Goal: Transaction & Acquisition: Purchase product/service

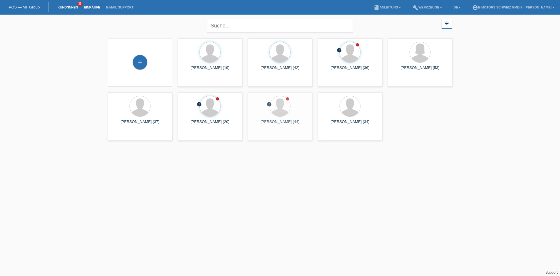
click at [87, 8] on link "Einkäufe" at bounding box center [92, 8] width 22 height 4
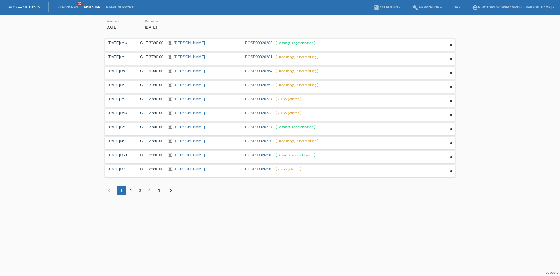
drag, startPoint x: 67, startPoint y: 6, endPoint x: 57, endPoint y: 3, distance: 10.3
click at [67, 6] on link "Kund*innen" at bounding box center [68, 8] width 26 height 4
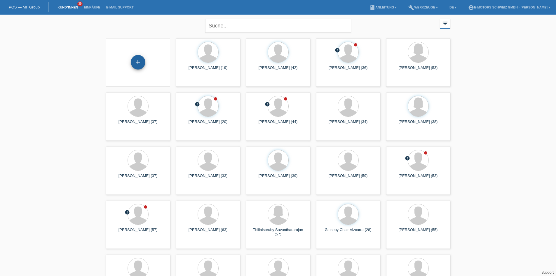
click at [138, 63] on div "+" at bounding box center [138, 62] width 15 height 15
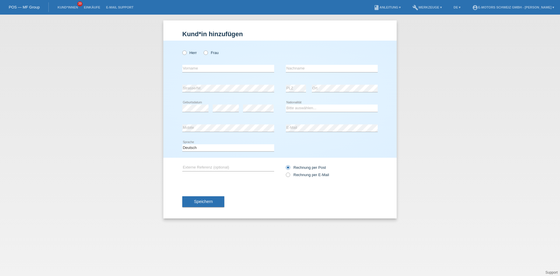
click at [293, 80] on div "error PLZ" at bounding box center [296, 88] width 20 height 20
click at [301, 109] on select "Bitte auswählen... Schweiz Deutschland Liechtenstein Österreich ------------ Af…" at bounding box center [332, 107] width 92 height 7
select select "DE"
click at [286, 104] on select "Bitte auswählen... Schweiz Deutschland Liechtenstein Österreich ------------ Af…" at bounding box center [332, 107] width 92 height 7
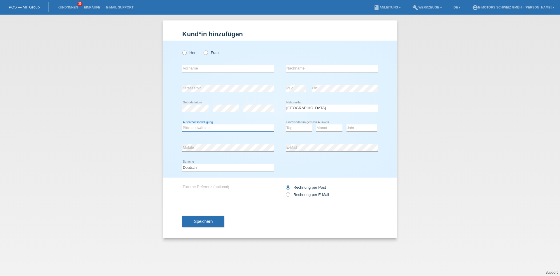
click at [219, 127] on select "Bitte auswählen... C B B - Flüchtlingsstatus Andere" at bounding box center [228, 127] width 92 height 7
select select "C"
click at [182, 124] on select "Bitte auswählen... C B B - Flüchtlingsstatus Andere" at bounding box center [228, 127] width 92 height 7
click at [291, 130] on select "Tag 01 02 03 04 05 06 07 08 09 10 11" at bounding box center [299, 127] width 26 height 7
select select "23"
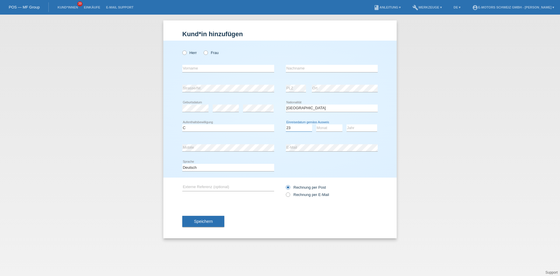
click at [286, 124] on select "Tag 01 02 03 04 05 06 07 08 09 10 11" at bounding box center [299, 127] width 26 height 7
click at [326, 128] on select "Monat 01 02 03 04 05 06 07 08 09 10 11" at bounding box center [329, 127] width 26 height 7
select select "05"
click at [316, 124] on select "Monat 01 02 03 04 05 06 07 08 09 10 11" at bounding box center [329, 127] width 26 height 7
click at [357, 127] on select "Jahr 2025 2024 2023 2022 2021 2020 2019 2018 2017 2016 2015 2014 2013 2012 2011…" at bounding box center [362, 127] width 31 height 7
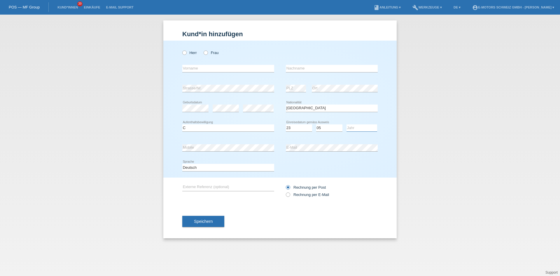
select select "2017"
click at [347, 124] on select "Jahr 2025 2024 2023 2022 2021 2020 2019 2018 2017 2016 2015 2014 2013 2012 2011…" at bounding box center [362, 127] width 31 height 7
drag, startPoint x: 226, startPoint y: 67, endPoint x: 220, endPoint y: 66, distance: 6.8
click at [226, 67] on input "text" at bounding box center [228, 68] width 92 height 7
click at [181, 50] on icon at bounding box center [181, 50] width 0 height 0
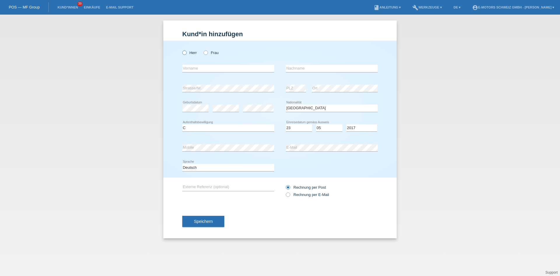
click at [185, 51] on input "Herr" at bounding box center [184, 52] width 4 height 4
radio input "true"
drag, startPoint x: 202, startPoint y: 71, endPoint x: 209, endPoint y: 73, distance: 7.2
click at [202, 71] on input "text" at bounding box center [228, 68] width 92 height 7
click at [203, 50] on icon at bounding box center [203, 50] width 0 height 0
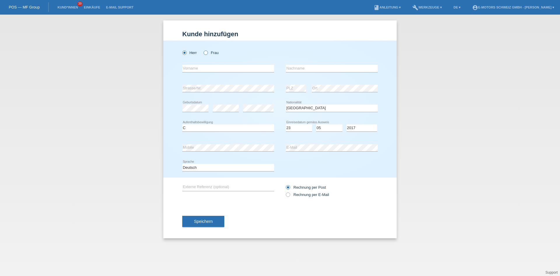
click at [204, 52] on input "Frau" at bounding box center [206, 52] width 4 height 4
radio input "true"
click at [187, 51] on label "Herr" at bounding box center [189, 52] width 15 height 4
click at [186, 51] on input "Herr" at bounding box center [184, 52] width 4 height 4
radio input "true"
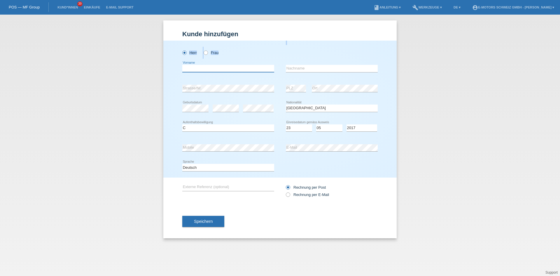
drag, startPoint x: 200, startPoint y: 69, endPoint x: 198, endPoint y: 67, distance: 3.0
click at [200, 69] on input "text" at bounding box center [228, 68] width 92 height 7
click at [220, 69] on input "text" at bounding box center [228, 68] width 92 height 7
type input "Andreas Klaus"
type input "Burkert"
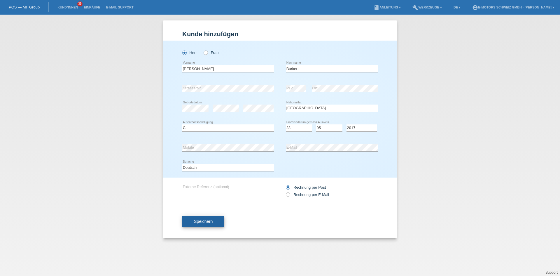
click at [201, 219] on span "Speichern" at bounding box center [203, 221] width 19 height 5
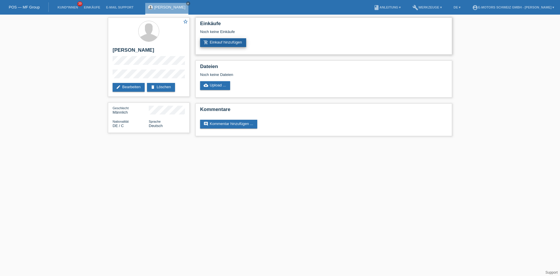
click at [214, 47] on link "add_shopping_cart Einkauf hinzufügen" at bounding box center [223, 42] width 46 height 9
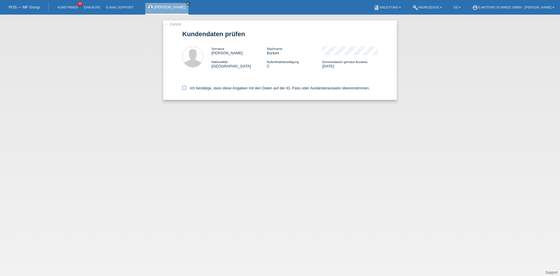
click at [205, 90] on label "Ich bestätige, dass diese Angaben mit den Daten auf der ID, Pass oder Ausländer…" at bounding box center [276, 88] width 188 height 4
click at [186, 90] on input "Ich bestätige, dass diese Angaben mit den Daten auf der ID, Pass oder Ausländer…" at bounding box center [184, 88] width 4 height 4
checkbox input "true"
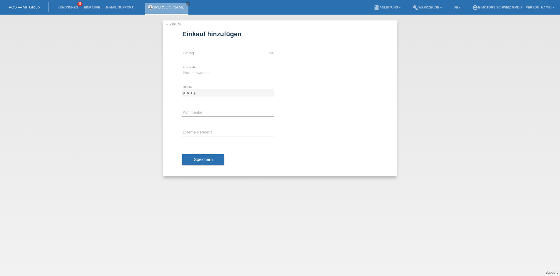
click at [218, 49] on div "CHF error Betrag" at bounding box center [228, 53] width 92 height 20
click at [215, 52] on input "text" at bounding box center [228, 53] width 92 height 7
type input "2890.00"
drag, startPoint x: 209, startPoint y: 71, endPoint x: 206, endPoint y: 74, distance: 4.0
click at [209, 71] on select "Bitte auswählen 12 Raten 24 Raten 36 Raten 48 Raten" at bounding box center [228, 72] width 92 height 7
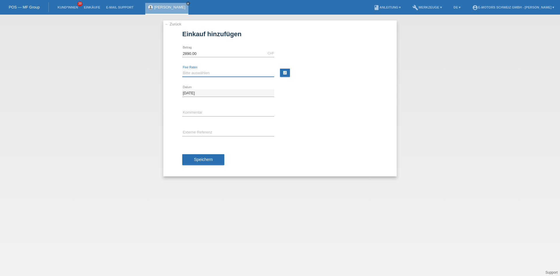
select select "214"
click at [182, 69] on select "Bitte auswählen 12 Raten 24 Raten 36 Raten 48 Raten" at bounding box center [228, 72] width 92 height 7
click at [203, 159] on span "Speichern" at bounding box center [203, 159] width 19 height 5
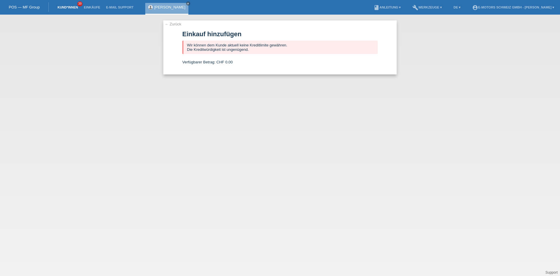
click at [71, 6] on link "Kund*innen" at bounding box center [68, 8] width 26 height 4
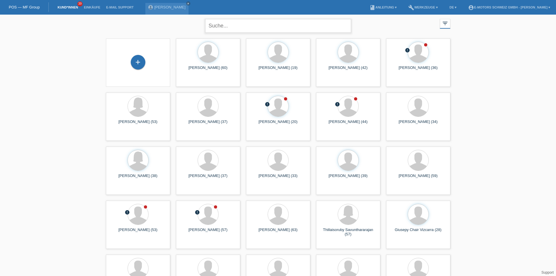
click at [242, 21] on input "text" at bounding box center [278, 26] width 146 height 14
type input "[PERSON_NAME]"
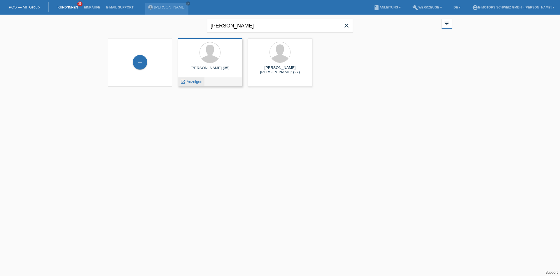
click at [191, 81] on span "Anzeigen" at bounding box center [195, 81] width 16 height 4
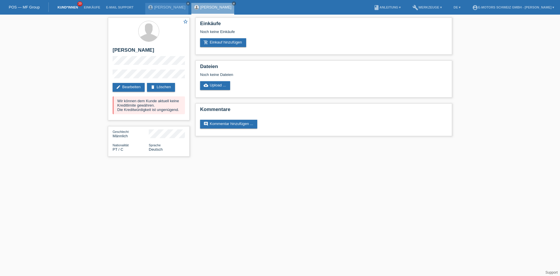
click at [65, 8] on link "Kund*innen" at bounding box center [68, 8] width 26 height 4
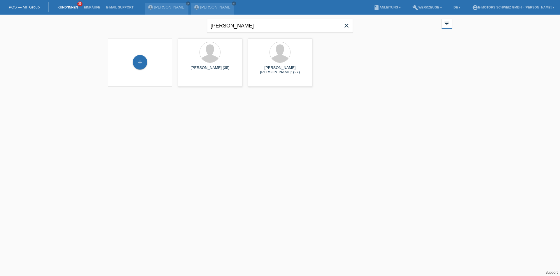
click at [350, 25] on icon "close" at bounding box center [346, 25] width 7 height 7
click at [106, 31] on div "close filter_list view_module Alle Kund*innen anzeigen star Markierte [PERSON_N…" at bounding box center [280, 25] width 350 height 21
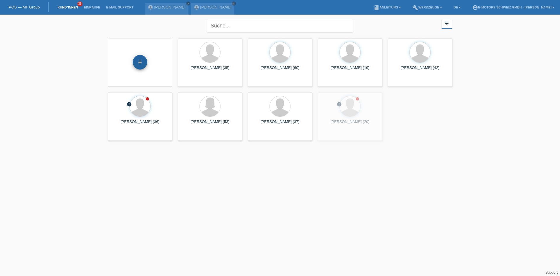
click at [139, 60] on div "+" at bounding box center [140, 62] width 15 height 15
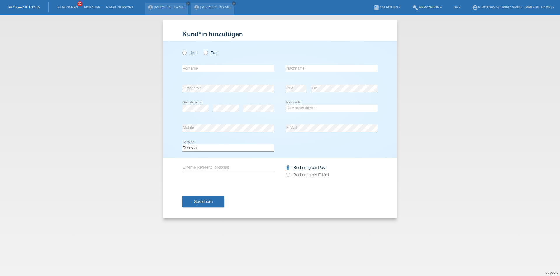
click at [275, 81] on div "error Strasse/Nr. error PLZ error Ort" at bounding box center [279, 88] width 195 height 20
click at [278, 129] on div "error Mobile error E-Mail" at bounding box center [279, 128] width 195 height 20
click at [303, 109] on select "Bitte auswählen... Schweiz Deutschland Liechtenstein Österreich ------------ Af…" at bounding box center [332, 107] width 92 height 7
select select "CH"
click at [286, 104] on select "Bitte auswählen... Schweiz Deutschland Liechtenstein Österreich ------------ Af…" at bounding box center [332, 107] width 92 height 7
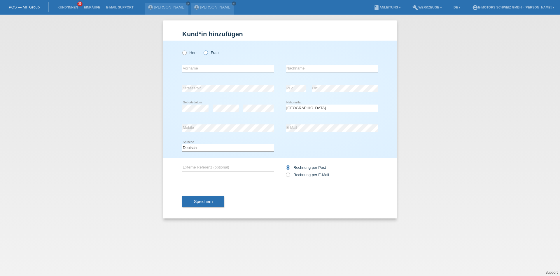
click at [203, 50] on icon at bounding box center [203, 50] width 0 height 0
click at [207, 53] on input "Frau" at bounding box center [206, 52] width 4 height 4
radio input "true"
click at [193, 70] on input "text" at bounding box center [228, 68] width 92 height 7
click at [193, 69] on input "text" at bounding box center [228, 68] width 92 height 7
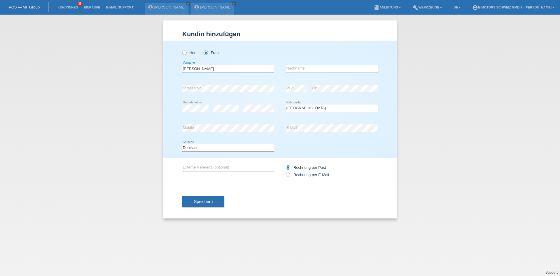
type input "Claudine Elisabeth"
type input "Sottini"
click at [208, 199] on span "Speichern" at bounding box center [203, 201] width 19 height 5
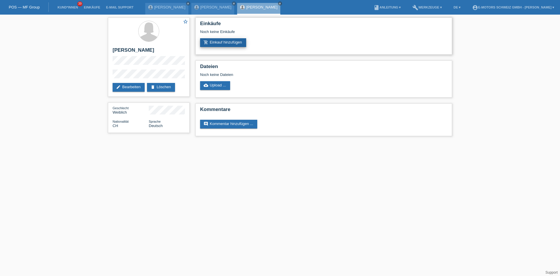
click at [210, 41] on link "add_shopping_cart Einkauf hinzufügen" at bounding box center [223, 42] width 46 height 9
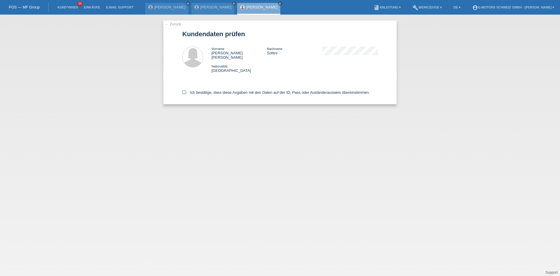
click at [207, 90] on label "Ich bestätige, dass diese Angaben mit den Daten auf der ID, Pass oder Ausländer…" at bounding box center [276, 92] width 188 height 4
click at [186, 90] on input "Ich bestätige, dass diese Angaben mit den Daten auf der ID, Pass oder Ausländer…" at bounding box center [184, 92] width 4 height 4
checkbox input "true"
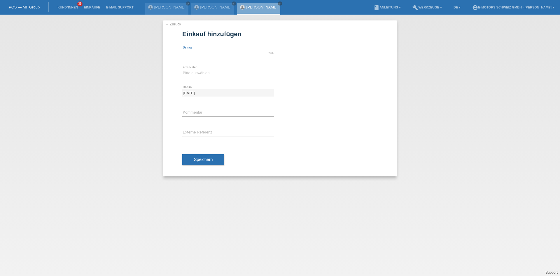
click at [203, 51] on input "text" at bounding box center [228, 53] width 92 height 7
type input "9000.00"
click at [210, 77] on div "Bitte auswählen 12 Raten 24 Raten 36 Raten 48 Raten error Fixe Raten" at bounding box center [228, 73] width 92 height 20
click at [207, 76] on div "Bitte auswählen 12 Raten 24 Raten 36 Raten 48 Raten error Fixe Raten" at bounding box center [228, 72] width 92 height 7
select select "214"
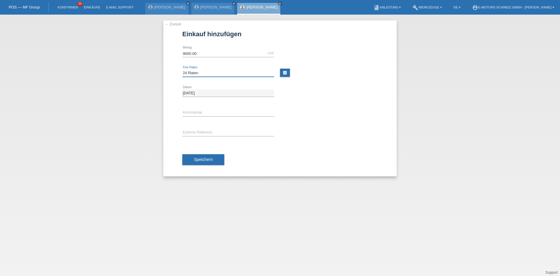
click at [182, 69] on select "Bitte auswählen 12 Raten 24 Raten 36 Raten 48 Raten" at bounding box center [228, 72] width 92 height 7
click at [204, 163] on button "Speichern" at bounding box center [203, 159] width 42 height 11
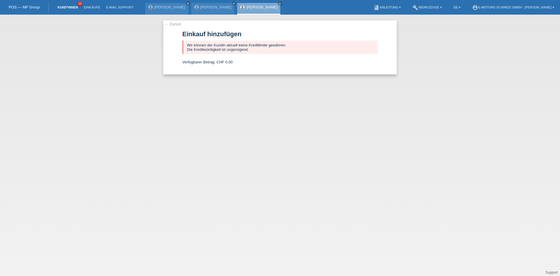
click at [72, 8] on link "Kund*innen" at bounding box center [68, 8] width 26 height 4
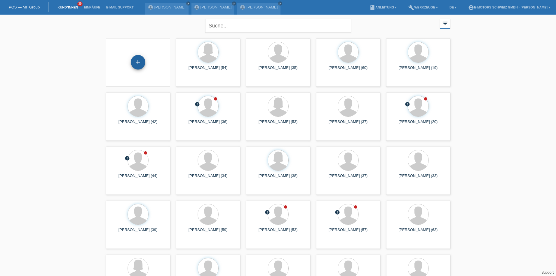
click at [135, 61] on div "+" at bounding box center [138, 62] width 15 height 15
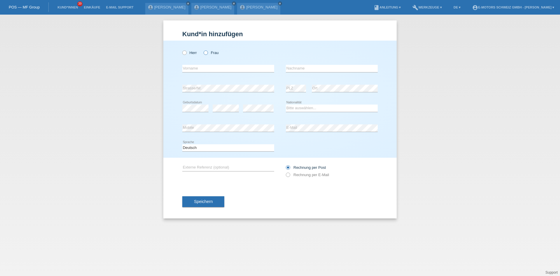
click at [203, 50] on icon at bounding box center [203, 50] width 0 height 0
click at [205, 53] on input "Frau" at bounding box center [206, 52] width 4 height 4
radio input "true"
click at [198, 67] on input "text" at bounding box center [228, 68] width 92 height 7
type input "[PERSON_NAME]"
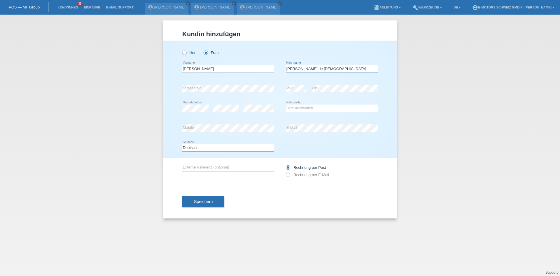
type input "[PERSON_NAME] de [DEMOGRAPHIC_DATA]"
click at [297, 109] on select "Bitte auswählen... Schweiz Deutschland Liechtenstein Österreich ------------ Af…" at bounding box center [332, 107] width 92 height 7
select select "PT"
click at [286, 104] on select "Bitte auswählen... Schweiz Deutschland Liechtenstein Österreich ------------ Af…" at bounding box center [332, 107] width 92 height 7
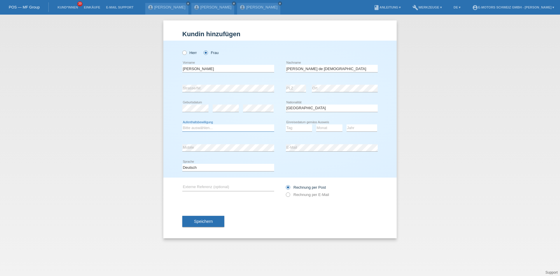
click at [204, 127] on select "Bitte auswählen... C B B - Flüchtlingsstatus Andere" at bounding box center [228, 127] width 92 height 7
select select "C"
click at [182, 124] on select "Bitte auswählen... C B B - Flüchtlingsstatus Andere" at bounding box center [228, 127] width 92 height 7
click at [294, 128] on select "Tag 01 02 03 04 05 06 07 08 09 10 11" at bounding box center [299, 127] width 26 height 7
select select "23"
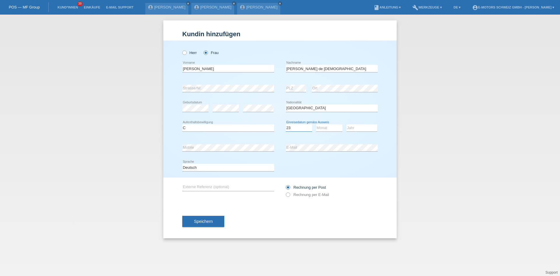
click at [286, 124] on select "Tag 01 02 03 04 05 06 07 08 09 10 11" at bounding box center [299, 127] width 26 height 7
drag, startPoint x: 322, startPoint y: 125, endPoint x: 323, endPoint y: 130, distance: 4.5
click at [322, 125] on select "Monat 01 02 03 04 05 06 07 08 09 10 11" at bounding box center [329, 127] width 26 height 7
select select "12"
click at [316, 124] on select "Monat 01 02 03 04 05 06 07 08 09 10 11" at bounding box center [329, 127] width 26 height 7
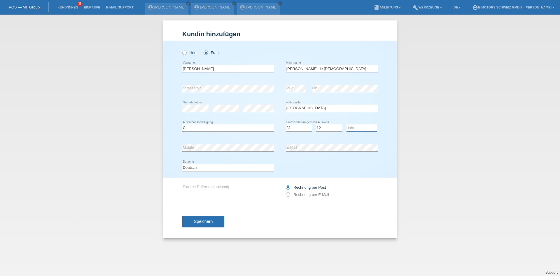
click at [360, 128] on select "Jahr 2025 2024 2023 2022 2021 2020 2019 2018 2017 2016 2015 2014 2013 2012 2011…" at bounding box center [362, 127] width 31 height 7
select select "1986"
click at [347, 124] on select "Jahr 2025 2024 2023 2022 2021 2020 2019 2018 2017 2016 2015 2014 2013 2012 2011…" at bounding box center [362, 127] width 31 height 7
click at [275, 81] on div "error Strasse/Nr. error PLZ error Ort" at bounding box center [279, 88] width 195 height 20
click at [202, 222] on span "Speichern" at bounding box center [203, 221] width 19 height 5
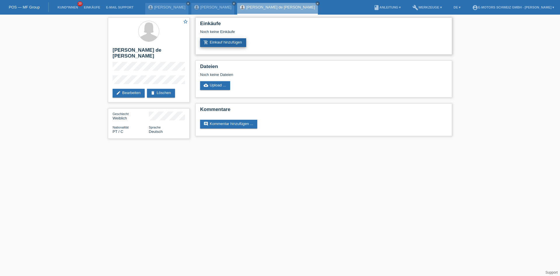
click at [213, 39] on link "add_shopping_cart Einkauf hinzufügen" at bounding box center [223, 42] width 46 height 9
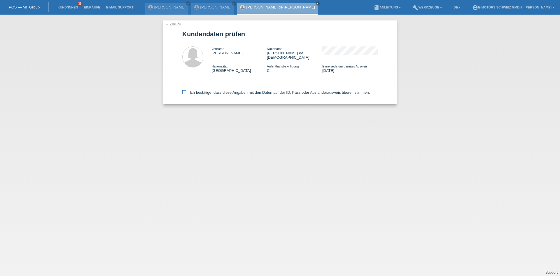
click at [209, 90] on label "Ich bestätige, dass diese Angaben mit den Daten auf der ID, Pass oder Ausländer…" at bounding box center [276, 92] width 188 height 4
click at [186, 90] on input "Ich bestätige, dass diese Angaben mit den Daten auf der ID, Pass oder Ausländer…" at bounding box center [184, 92] width 4 height 4
checkbox input "true"
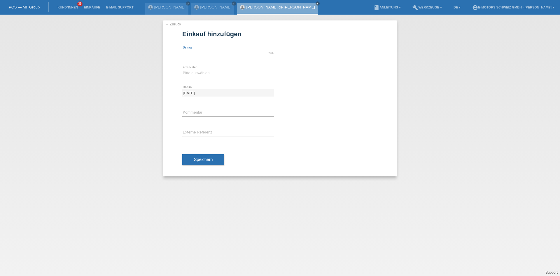
click at [200, 55] on input "text" at bounding box center [228, 53] width 92 height 7
type input "9000.00"
click at [213, 64] on div "Bitte auswählen 12 Raten 24 Raten 36 Raten 48 Raten error Fixe Raten" at bounding box center [228, 73] width 92 height 20
click at [209, 69] on div "Bitte auswählen 12 Raten 24 Raten 36 Raten 48 Raten error Fixe Raten" at bounding box center [228, 73] width 92 height 20
click at [209, 76] on select "Bitte auswählen 12 Raten 24 Raten 36 Raten 48 Raten" at bounding box center [228, 72] width 92 height 7
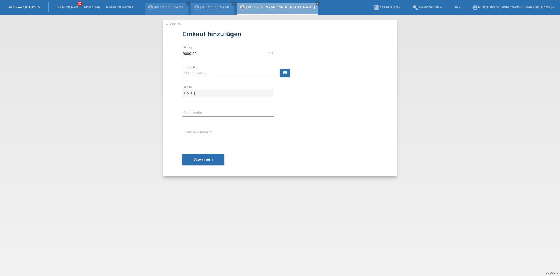
select select "214"
click at [182, 69] on select "Bitte auswählen 12 Raten 24 Raten 36 Raten 48 Raten" at bounding box center [228, 72] width 92 height 7
click at [201, 158] on span "Speichern" at bounding box center [203, 159] width 19 height 5
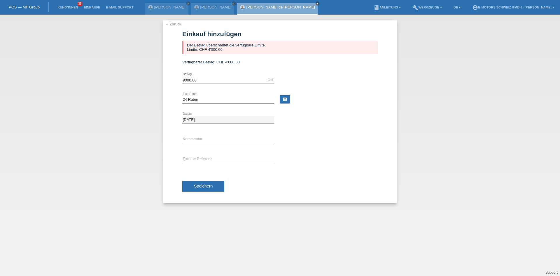
click at [289, 9] on link "[PERSON_NAME] de [PERSON_NAME]" at bounding box center [280, 7] width 69 height 4
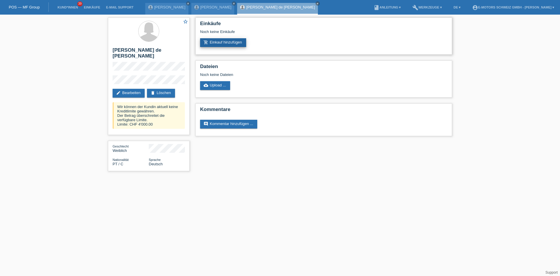
click at [222, 44] on link "add_shopping_cart Einkauf hinzufügen" at bounding box center [223, 42] width 46 height 9
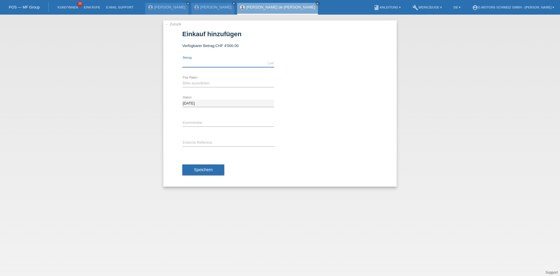
click at [216, 62] on input "text" at bounding box center [228, 63] width 92 height 7
type input "3990.00"
click at [197, 83] on select "Bitte auswählen 12 Raten 24 Raten 36 Raten 48 Raten" at bounding box center [228, 83] width 92 height 7
select select "214"
click at [182, 80] on select "Bitte auswählen 12 Raten 24 Raten 36 Raten 48 Raten" at bounding box center [228, 83] width 92 height 7
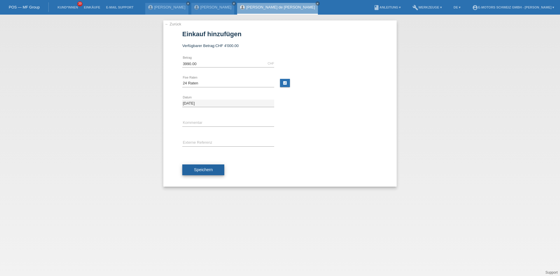
click at [190, 169] on button "Speichern" at bounding box center [203, 169] width 42 height 11
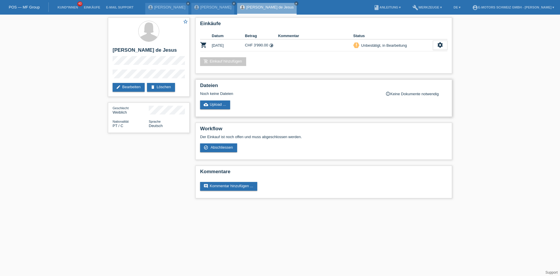
drag, startPoint x: 390, startPoint y: 82, endPoint x: 401, endPoint y: 102, distance: 22.7
click at [401, 102] on div "Dateien Noch keine Dateien info_outline Keine Dokumente notwendig cloud_upload …" at bounding box center [323, 97] width 257 height 37
drag, startPoint x: 245, startPoint y: 101, endPoint x: 266, endPoint y: 100, distance: 20.7
click at [266, 100] on div "cloud_upload Upload ..." at bounding box center [323, 104] width 247 height 9
drag, startPoint x: 262, startPoint y: 100, endPoint x: 221, endPoint y: 86, distance: 43.3
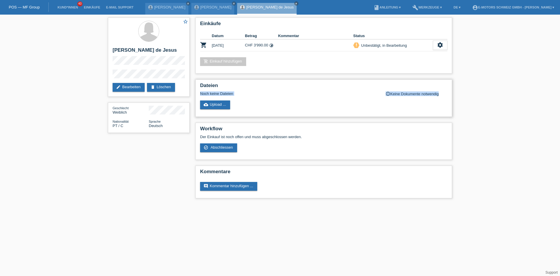
click at [221, 86] on div "Dateien Noch keine Dateien info_outline Keine Dokumente notwendig cloud_upload …" at bounding box center [323, 97] width 257 height 37
click at [272, 104] on div "cloud_upload Upload ..." at bounding box center [323, 104] width 247 height 9
click at [444, 41] on div "settings" at bounding box center [440, 45] width 15 height 9
click at [440, 44] on icon "settings" at bounding box center [440, 45] width 6 height 6
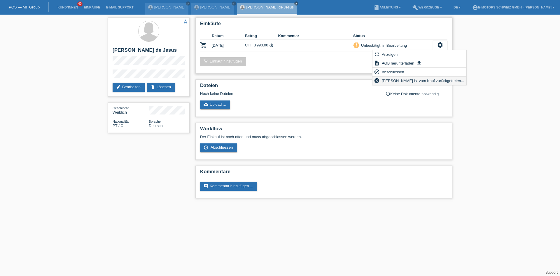
click at [400, 81] on span "Kundin ist vom Kauf zurückgetreten..." at bounding box center [423, 80] width 84 height 7
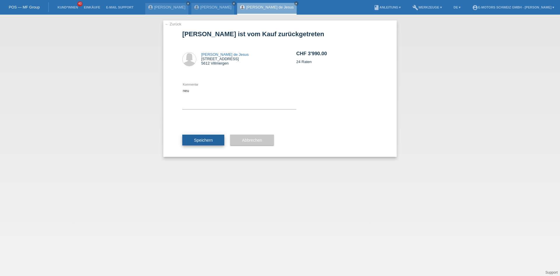
type textarea "neu"
click at [198, 137] on button "Speichern" at bounding box center [203, 140] width 42 height 11
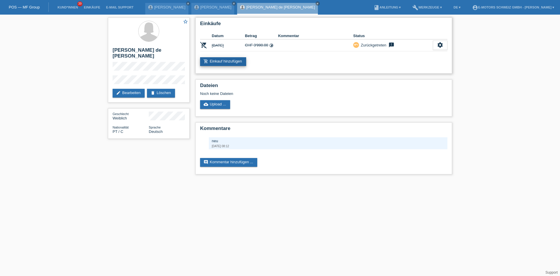
click at [225, 63] on link "add_shopping_cart Einkauf hinzufügen" at bounding box center [223, 61] width 46 height 9
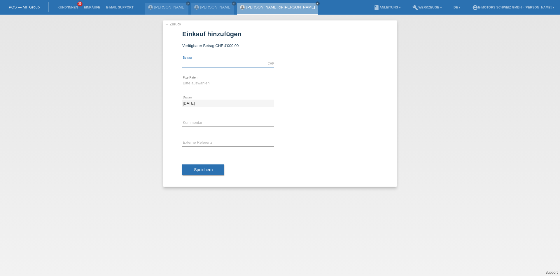
click at [213, 63] on input "text" at bounding box center [228, 63] width 92 height 7
type input "3790.00"
click at [195, 82] on select "Bitte auswählen 12 Raten 24 Raten 36 Raten 48 Raten" at bounding box center [228, 83] width 92 height 7
select select "214"
click at [182, 80] on select "Bitte auswählen 12 Raten 24 Raten 36 Raten 48 Raten" at bounding box center [228, 83] width 92 height 7
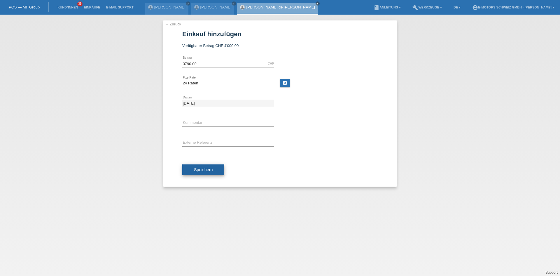
click at [206, 169] on span "Speichern" at bounding box center [203, 169] width 19 height 5
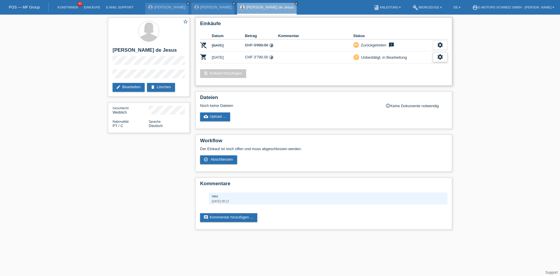
click at [440, 57] on icon "settings" at bounding box center [440, 57] width 6 height 6
click at [391, 84] on span "Abschliessen" at bounding box center [393, 83] width 24 height 7
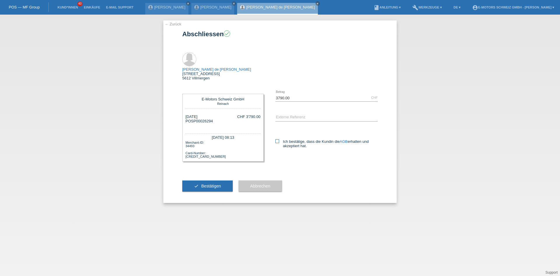
click at [280, 139] on label "Ich bestätige, dass die Kundin die AGB erhalten und akzeptiert hat." at bounding box center [326, 143] width 102 height 9
click at [279, 139] on input "Ich bestätige, dass die Kundin die AGB erhalten und akzeptiert hat." at bounding box center [277, 141] width 4 height 4
checkbox input "true"
click at [216, 184] on span "Bestätigen" at bounding box center [211, 186] width 20 height 5
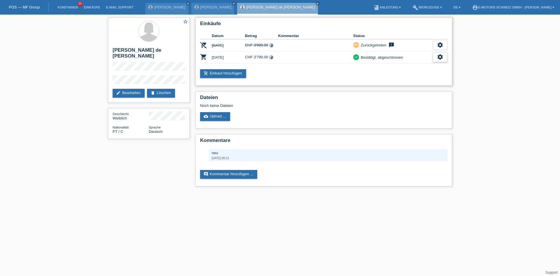
click at [443, 57] on icon "settings" at bounding box center [440, 57] width 6 height 6
click at [418, 65] on div "fullscreen Anzeigen" at bounding box center [418, 66] width 57 height 9
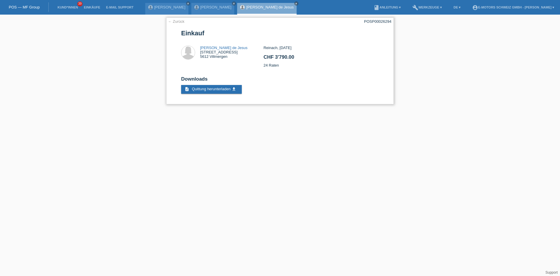
click at [180, 26] on div "← Zurück POSP00026294 Einkauf [PERSON_NAME] de Jesus [STREET_ADDRESS] CHF 3'790…" at bounding box center [280, 61] width 228 height 87
click at [179, 24] on div "← Zurück POSP00026294 Einkauf Maria Celeste Oliveira de Jesus Mühlenstrasse 11 …" at bounding box center [280, 61] width 228 height 87
click at [179, 22] on link "← Zurück" at bounding box center [176, 21] width 16 height 4
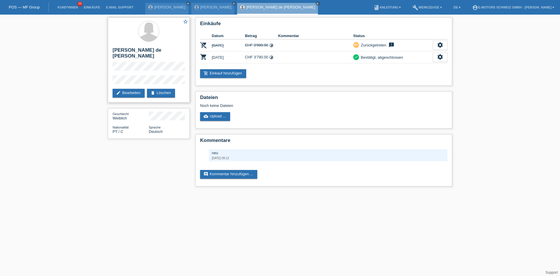
click at [118, 50] on h2 "[PERSON_NAME] de [PERSON_NAME]" at bounding box center [149, 54] width 72 height 15
drag, startPoint x: 118, startPoint y: 50, endPoint x: 122, endPoint y: 55, distance: 6.9
click at [122, 55] on h2 "[PERSON_NAME] de [PERSON_NAME]" at bounding box center [149, 54] width 72 height 15
copy h2 "[PERSON_NAME] de [PERSON_NAME]"
click at [94, 6] on link "Einkäufe" at bounding box center [92, 8] width 22 height 4
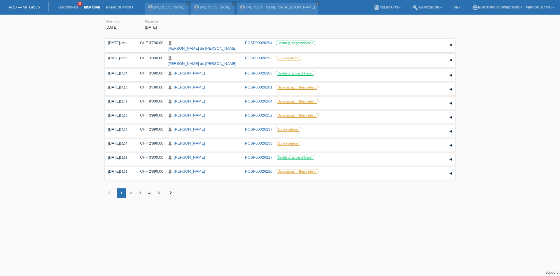
click at [70, 4] on li "Kund*innen 39" at bounding box center [68, 7] width 26 height 15
click at [71, 6] on link "Kund*innen" at bounding box center [68, 8] width 26 height 4
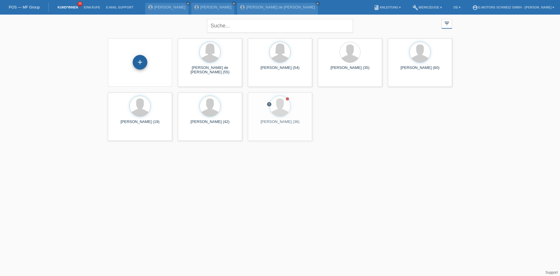
click at [137, 60] on div "+" at bounding box center [140, 62] width 15 height 15
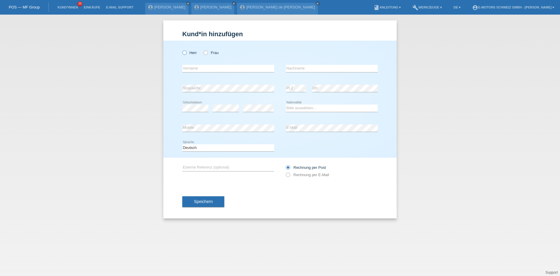
click at [181, 50] on icon at bounding box center [181, 50] width 0 height 0
click at [183, 53] on input "Herr" at bounding box center [184, 52] width 4 height 4
radio input "true"
click at [272, 78] on div "error Vorname" at bounding box center [228, 69] width 92 height 20
click at [301, 106] on select "Bitte auswählen... Schweiz Deutschland Liechtenstein Österreich ------------ Af…" at bounding box center [332, 107] width 92 height 7
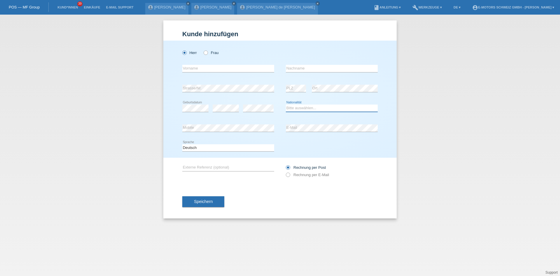
select select "CH"
click at [286, 104] on select "Bitte auswählen... Schweiz Deutschland Liechtenstein Österreich ------------ Af…" at bounding box center [332, 107] width 92 height 7
click at [204, 67] on input "text" at bounding box center [228, 68] width 92 height 7
click at [205, 68] on input "text" at bounding box center [228, 68] width 92 height 7
type input "Roy"
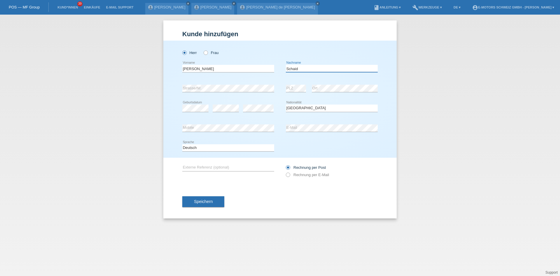
type input "Schaid"
click at [192, 113] on div "error Geburtsdatum" at bounding box center [195, 108] width 26 height 20
click at [219, 104] on div "error" at bounding box center [226, 108] width 26 height 20
click at [282, 127] on div "error Mobile error E-Mail" at bounding box center [279, 128] width 195 height 20
click at [172, 129] on div "Herr Frau Roy error Vorname C" at bounding box center [279, 99] width 233 height 117
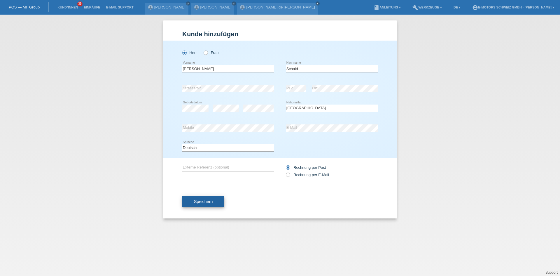
click at [212, 197] on button "Speichern" at bounding box center [203, 201] width 42 height 11
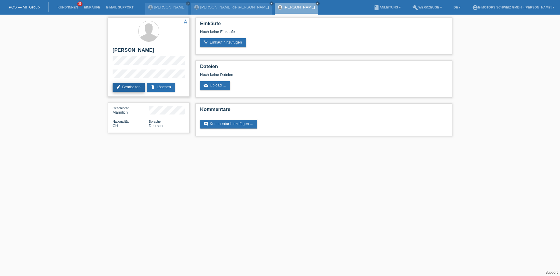
click at [123, 87] on link "edit Bearbeiten" at bounding box center [129, 87] width 32 height 9
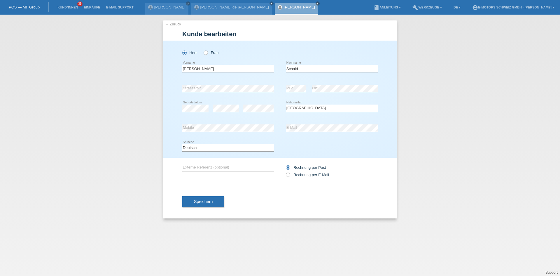
select select "CH"
click at [295, 68] on input "Schaid" at bounding box center [332, 68] width 92 height 7
type input "Schmid"
click at [205, 197] on button "Speichern" at bounding box center [203, 201] width 42 height 11
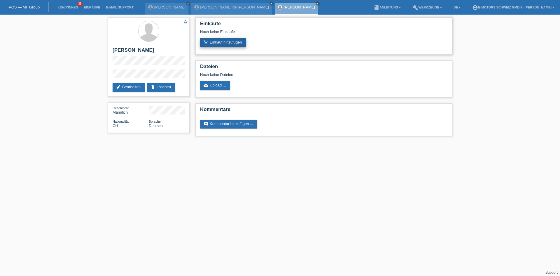
click at [213, 41] on link "add_shopping_cart Einkauf hinzufügen" at bounding box center [223, 42] width 46 height 9
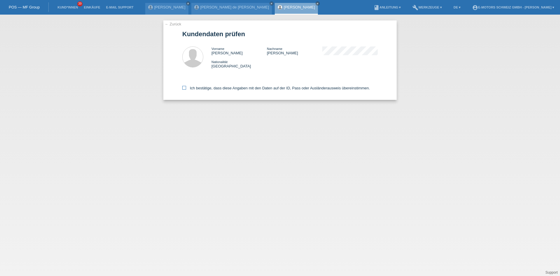
click at [211, 87] on label "Ich bestätige, dass diese Angaben mit den Daten auf der ID, Pass oder Ausländer…" at bounding box center [276, 88] width 188 height 4
click at [186, 87] on input "Ich bestätige, dass diese Angaben mit den Daten auf der ID, Pass oder Ausländer…" at bounding box center [184, 88] width 4 height 4
checkbox input "true"
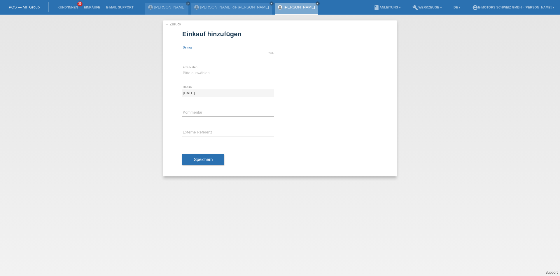
click at [197, 53] on input "text" at bounding box center [228, 53] width 92 height 7
type input "2890.00"
click at [216, 69] on div "Bitte auswählen 12 Raten 24 Raten 36 Raten 48 Raten error Fixe Raten" at bounding box center [228, 73] width 92 height 20
click at [211, 74] on select "Bitte auswählen 12 Raten 24 Raten 36 Raten 48 Raten" at bounding box center [228, 72] width 92 height 7
select select "214"
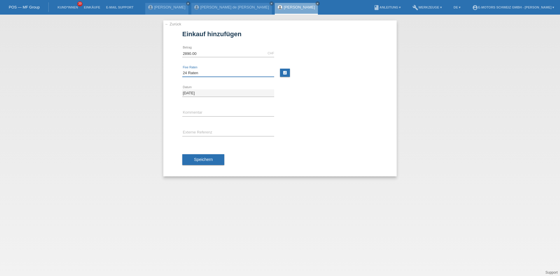
click at [182, 69] on select "Bitte auswählen 12 Raten 24 Raten 36 Raten 48 Raten" at bounding box center [228, 72] width 92 height 7
click at [195, 159] on span "Speichern" at bounding box center [203, 159] width 19 height 5
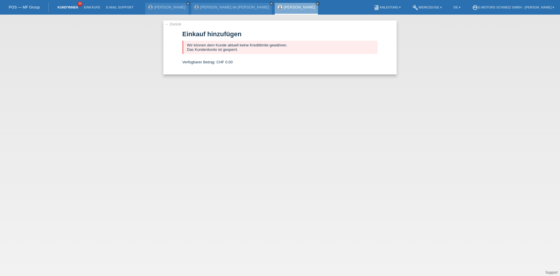
click at [71, 7] on link "Kund*innen" at bounding box center [68, 8] width 26 height 4
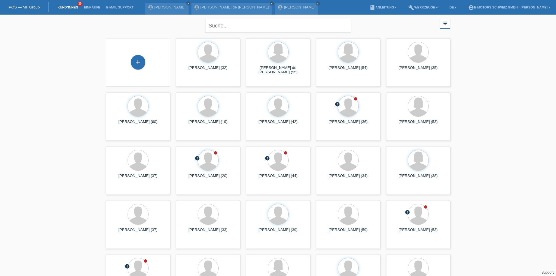
click at [454, 134] on div "close filter_list view_module Alle Kund*innen anzeigen star Markierte [PERSON_N…" at bounding box center [278, 160] width 556 height 291
